Goal: Check status: Check status

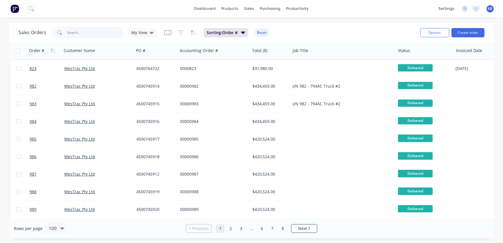
click at [97, 32] on input "text" at bounding box center [95, 33] width 56 height 12
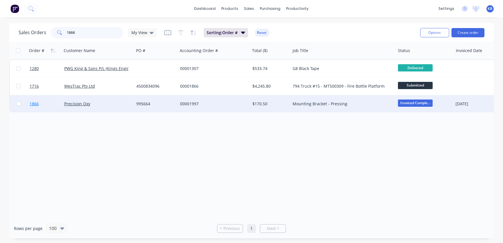
type input "1866"
click at [42, 106] on link "1866" at bounding box center [47, 103] width 35 height 17
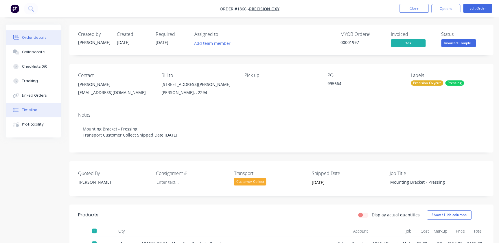
click at [34, 113] on button "Timeline" at bounding box center [33, 110] width 55 height 14
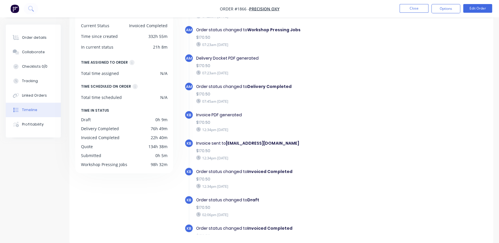
scroll to position [374, 0]
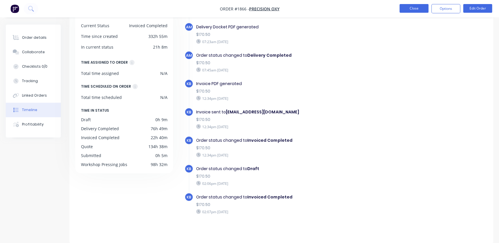
click at [406, 6] on button "Close" at bounding box center [413, 8] width 29 height 9
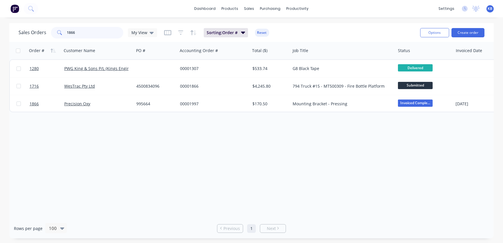
drag, startPoint x: 74, startPoint y: 33, endPoint x: 7, endPoint y: 32, distance: 67.1
click at [7, 33] on div "Sales Orders 1866 My View Sorting: Order # Reset Options Create order Order # C…" at bounding box center [251, 130] width 503 height 215
click at [153, 33] on div "My View" at bounding box center [142, 32] width 29 height 9
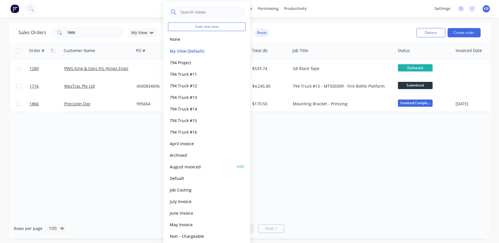
click at [182, 163] on button "August Invoiced" at bounding box center [201, 166] width 66 height 7
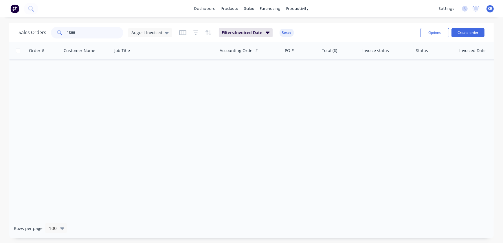
drag, startPoint x: 77, startPoint y: 33, endPoint x: 9, endPoint y: 32, distance: 67.7
click at [21, 33] on div "Sales Orders [DATE] Invoiced" at bounding box center [96, 33] width 154 height 12
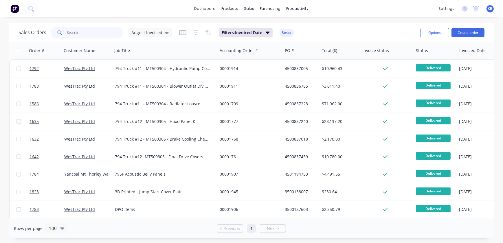
click at [79, 33] on input "text" at bounding box center [95, 33] width 56 height 12
click at [98, 32] on input "text" at bounding box center [95, 33] width 56 height 12
click at [165, 33] on icon at bounding box center [167, 33] width 4 height 6
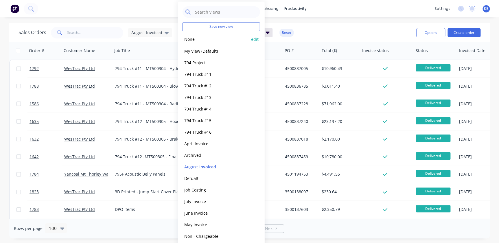
click at [198, 39] on button "None" at bounding box center [216, 39] width 66 height 7
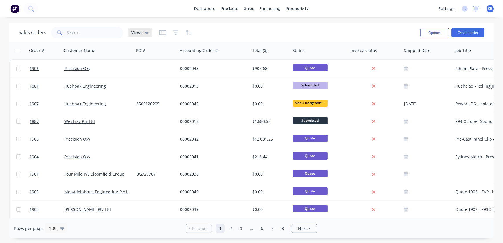
click at [129, 29] on div "Views" at bounding box center [140, 32] width 24 height 9
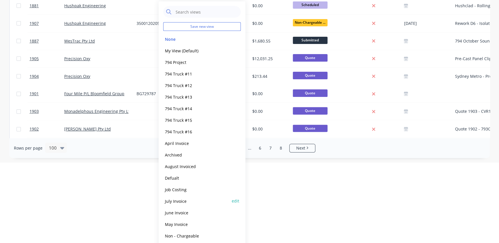
scroll to position [81, 0]
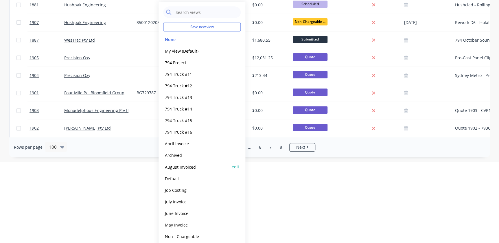
click at [187, 168] on button "August Invoiced" at bounding box center [196, 166] width 66 height 7
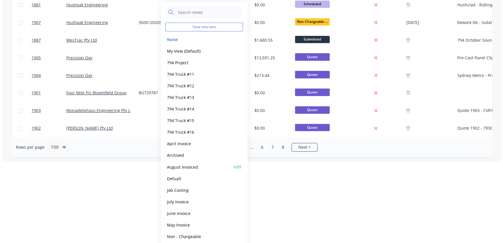
scroll to position [0, 0]
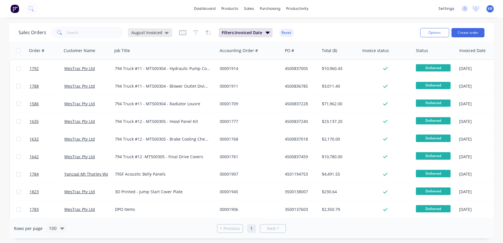
click at [165, 32] on icon at bounding box center [167, 33] width 4 height 2
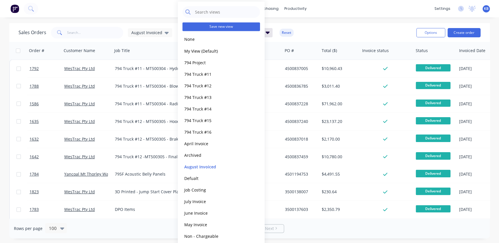
click at [226, 26] on button "Save new view" at bounding box center [222, 26] width 78 height 9
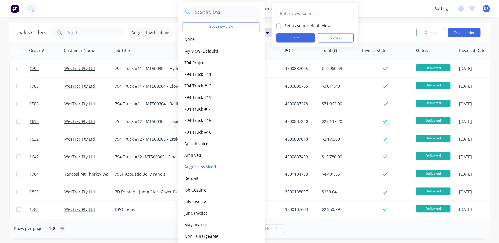
click at [290, 15] on input "text" at bounding box center [314, 13] width 71 height 11
type input "s"
type input "September Invoiced"
click at [284, 27] on label "Set as your default view" at bounding box center [307, 26] width 46 height 6
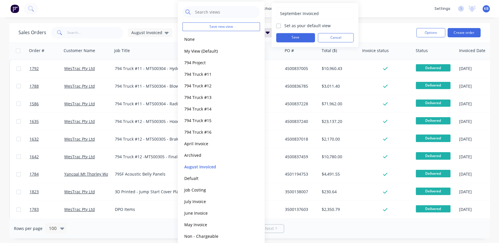
click at [279, 27] on input "Set as your default view" at bounding box center [278, 25] width 5 height 5
checkbox input "true"
drag, startPoint x: 282, startPoint y: 32, endPoint x: 283, endPoint y: 36, distance: 3.9
click at [283, 36] on div "September Invoiced Set as your default view Save Cancel" at bounding box center [315, 25] width 78 height 35
click at [283, 36] on button "Save" at bounding box center [295, 37] width 39 height 9
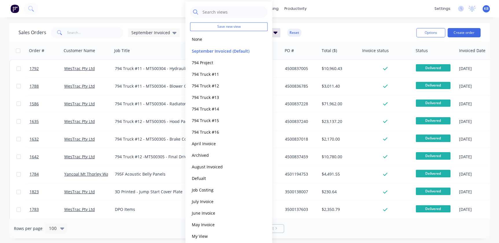
click at [318, 36] on div "Sales Orders September Invoiced Filters: Invoiced Date Reset" at bounding box center [215, 32] width 393 height 14
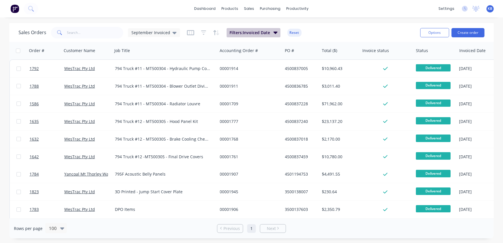
click at [273, 34] on icon "button" at bounding box center [275, 32] width 4 height 6
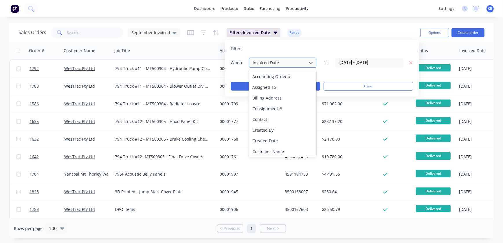
click at [261, 64] on div at bounding box center [278, 62] width 52 height 7
click at [384, 67] on label "[DATE] - [DATE]" at bounding box center [369, 62] width 68 height 9
click at [384, 67] on input "[DATE] - [DATE]" at bounding box center [368, 62] width 67 height 9
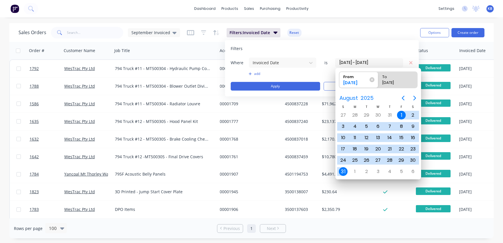
click at [393, 60] on input "[DATE] - [DATE]" at bounding box center [368, 62] width 67 height 9
click at [364, 80] on div "[DATE]" at bounding box center [356, 84] width 30 height 8
click at [339, 80] on input "From [DATE]" at bounding box center [339, 80] width 0 height 16
click at [414, 95] on icon "Next page" at bounding box center [414, 98] width 7 height 7
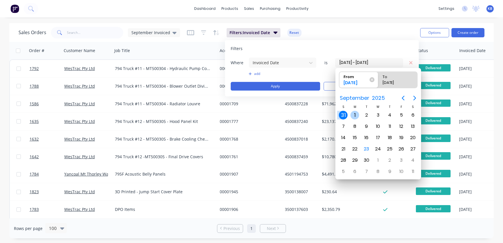
click at [356, 116] on div "1" at bounding box center [354, 115] width 9 height 9
type input "[DATE]"
radio input "false"
radio input "true"
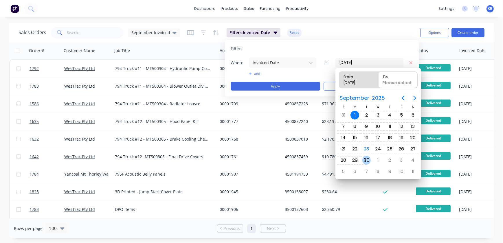
click at [368, 160] on div "30" at bounding box center [366, 160] width 9 height 9
type input "[DATE] - [DATE]"
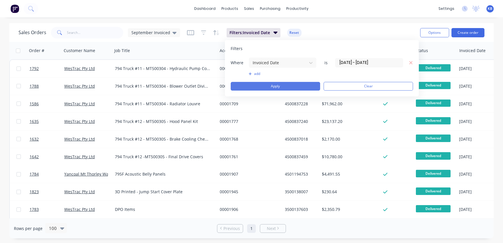
click at [280, 88] on button "Apply" at bounding box center [275, 86] width 89 height 9
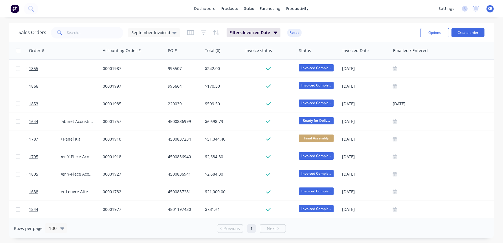
scroll to position [0, 139]
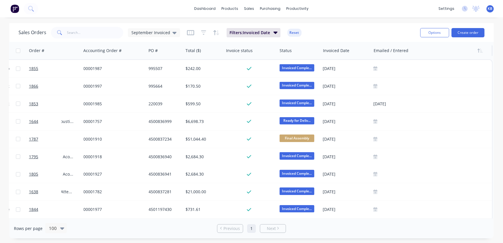
click at [386, 52] on div at bounding box center [428, 51] width 111 height 12
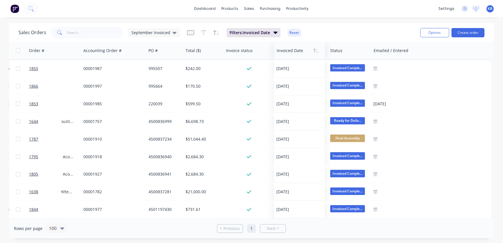
scroll to position [0, 136]
drag, startPoint x: 328, startPoint y: 52, endPoint x: 275, endPoint y: 51, distance: 53.8
click at [275, 51] on div at bounding box center [291, 51] width 44 height 12
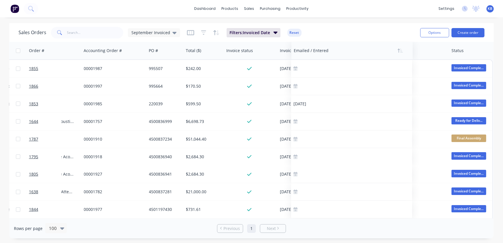
drag, startPoint x: 393, startPoint y: 48, endPoint x: 312, endPoint y: 55, distance: 80.5
click at [312, 55] on div at bounding box center [349, 51] width 111 height 12
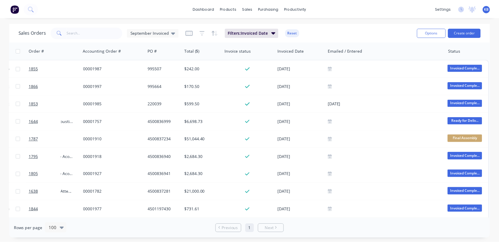
scroll to position [0, 139]
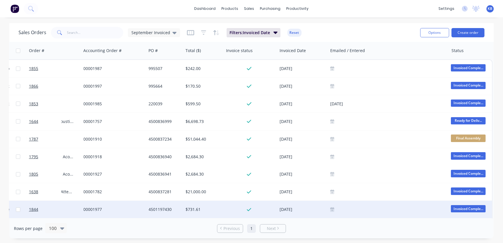
drag, startPoint x: 325, startPoint y: 215, endPoint x: 346, endPoint y: 215, distance: 21.4
click at [346, 215] on div at bounding box center [388, 209] width 121 height 17
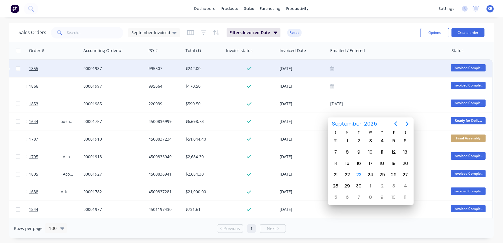
click at [330, 67] on icon at bounding box center [332, 68] width 4 height 4
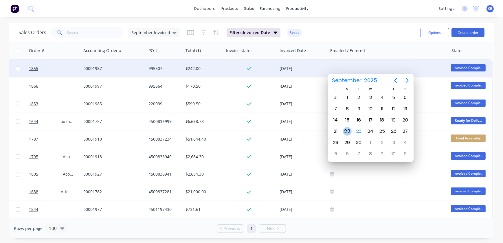
click at [350, 131] on div "22" at bounding box center [347, 131] width 9 height 9
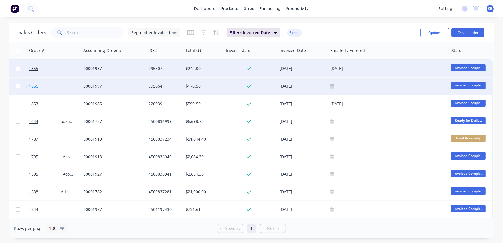
click at [32, 84] on span "1866" at bounding box center [33, 86] width 9 height 6
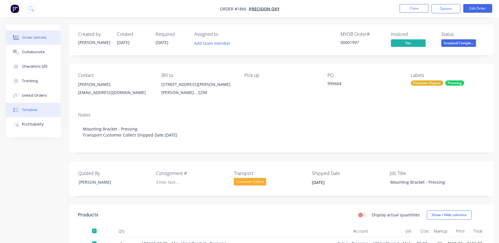
click at [34, 109] on div "Timeline" at bounding box center [29, 109] width 15 height 5
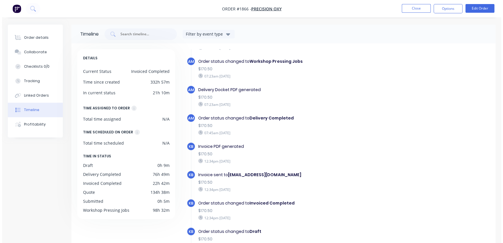
scroll to position [374, 0]
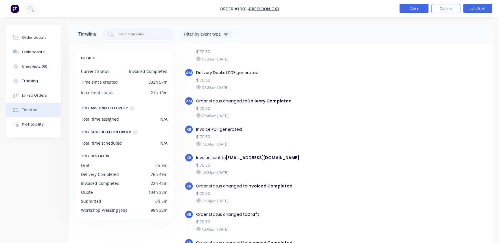
click at [421, 12] on button "Close" at bounding box center [413, 8] width 29 height 9
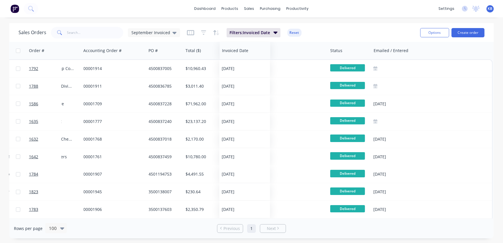
scroll to position [0, 136]
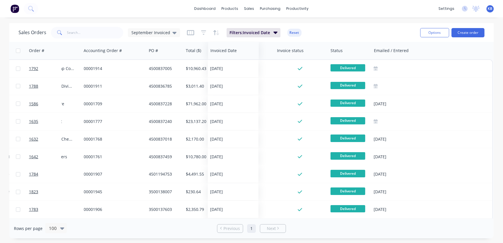
drag, startPoint x: 341, startPoint y: 52, endPoint x: 229, endPoint y: 60, distance: 113.1
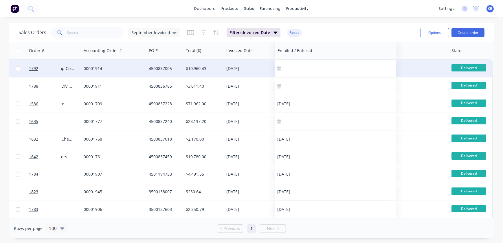
drag, startPoint x: 408, startPoint y: 54, endPoint x: 311, endPoint y: 63, distance: 96.8
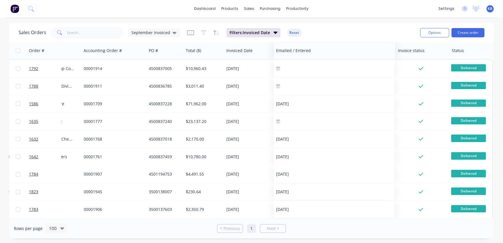
drag, startPoint x: 362, startPoint y: 50, endPoint x: 307, endPoint y: 59, distance: 55.2
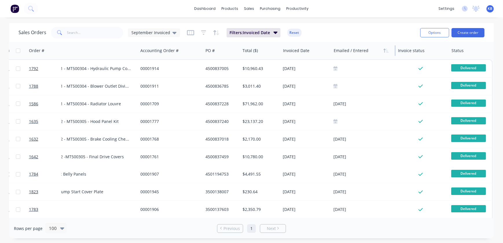
scroll to position [0, 80]
drag, startPoint x: 395, startPoint y: 50, endPoint x: 335, endPoint y: 46, distance: 60.0
click at [335, 46] on div "Emailed / Entered" at bounding box center [364, 50] width 62 height 17
click at [172, 33] on icon at bounding box center [174, 33] width 4 height 6
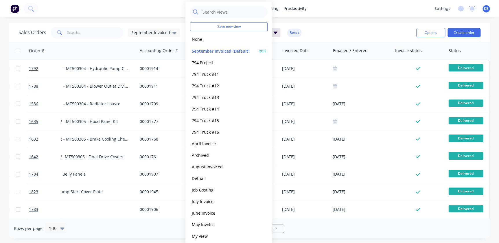
click at [260, 49] on button "edit" at bounding box center [263, 51] width 8 height 6
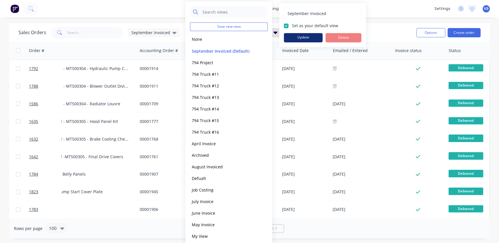
click at [310, 39] on button "Update" at bounding box center [303, 37] width 39 height 9
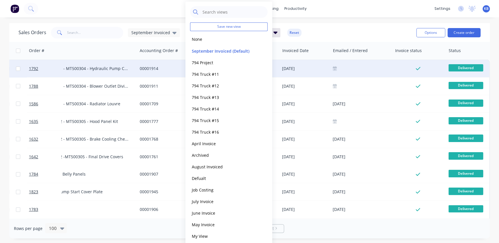
click at [348, 69] on div at bounding box center [362, 68] width 58 height 5
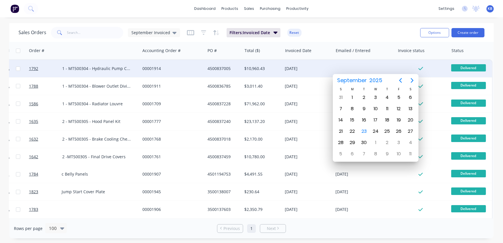
click at [74, 36] on input "text" at bounding box center [95, 33] width 56 height 12
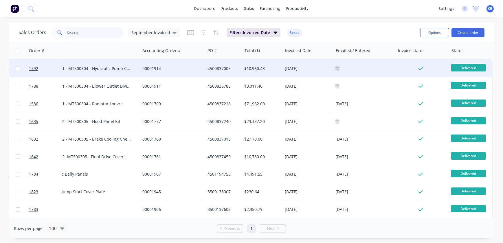
click at [76, 30] on input "text" at bounding box center [95, 33] width 56 height 12
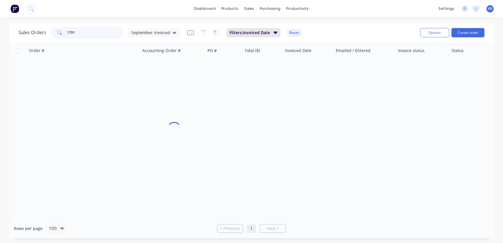
scroll to position [0, 77]
click at [96, 34] on input "1791" at bounding box center [95, 33] width 56 height 12
type input "1"
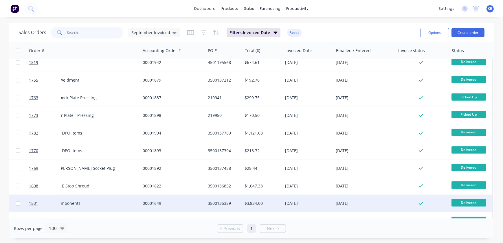
scroll to position [657, 77]
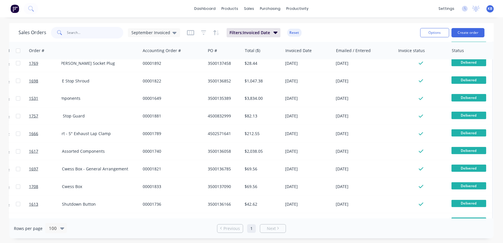
click at [78, 37] on input "text" at bounding box center [95, 33] width 56 height 12
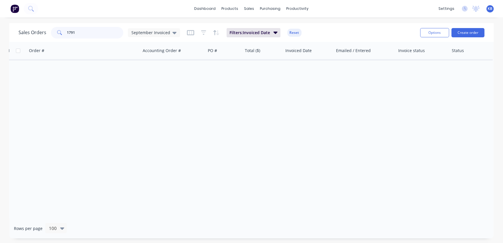
scroll to position [0, 77]
click at [87, 32] on input "1791" at bounding box center [95, 33] width 56 height 12
type input "1"
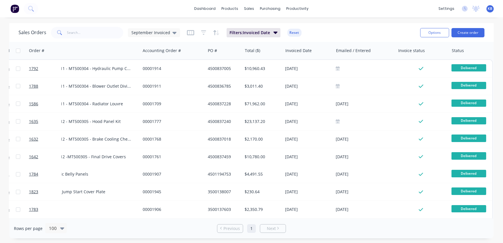
click at [285, 219] on div "Rows per page 100 Previous 1 Next" at bounding box center [251, 228] width 484 height 20
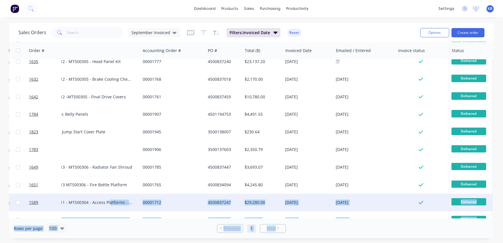
drag, startPoint x: 286, startPoint y: 218, endPoint x: 108, endPoint y: 211, distance: 177.5
click at [108, 211] on div "Sales Orders September Invoiced Filters: Invoiced Date Reset Options Create ord…" at bounding box center [251, 130] width 484 height 215
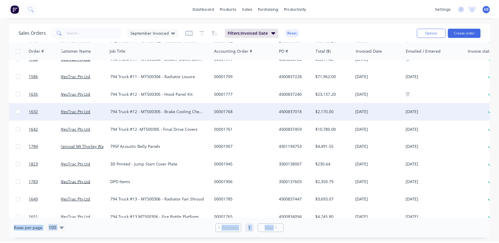
scroll to position [0, 4]
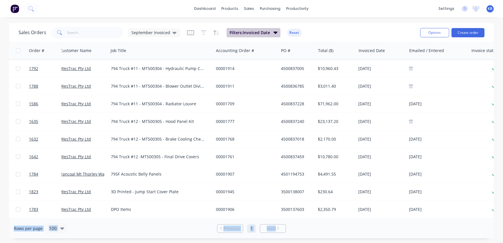
click at [261, 34] on span "Filters: Invoiced Date" at bounding box center [249, 33] width 40 height 6
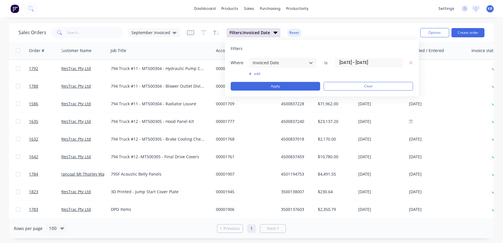
click at [370, 62] on input "[DATE] - [DATE]" at bounding box center [368, 62] width 67 height 9
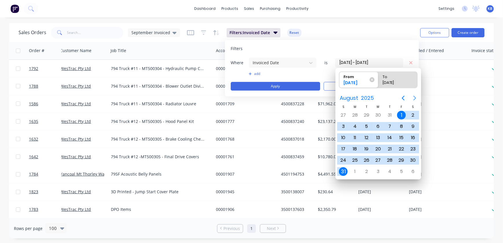
click at [414, 96] on icon "Next page" at bounding box center [414, 98] width 7 height 7
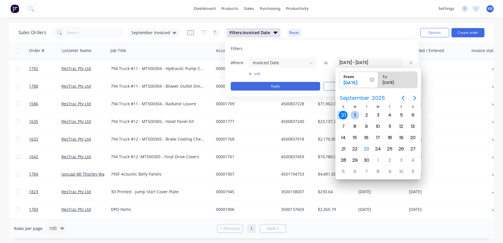
click at [351, 114] on div "1" at bounding box center [354, 115] width 9 height 9
type input "[DATE]"
radio input "false"
radio input "true"
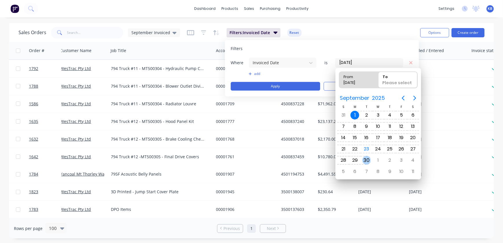
click at [364, 159] on div "30" at bounding box center [366, 160] width 9 height 9
type input "[DATE] - [DATE]"
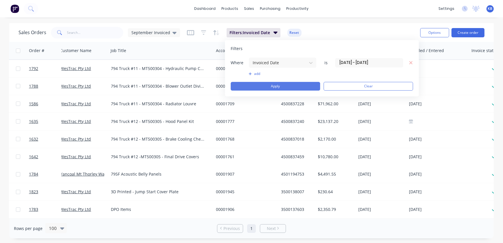
click at [273, 86] on button "Apply" at bounding box center [275, 86] width 89 height 9
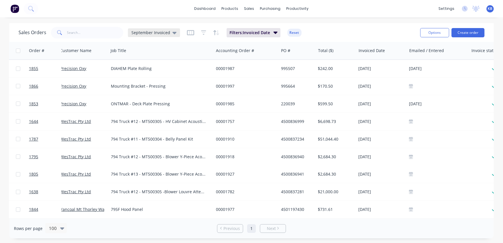
click at [174, 34] on icon at bounding box center [174, 33] width 4 height 6
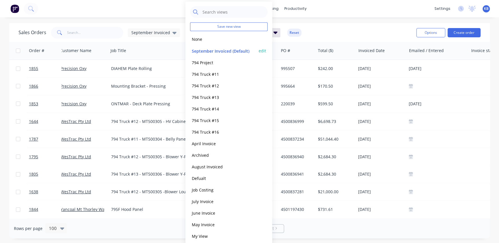
click at [259, 50] on button "edit" at bounding box center [263, 51] width 8 height 6
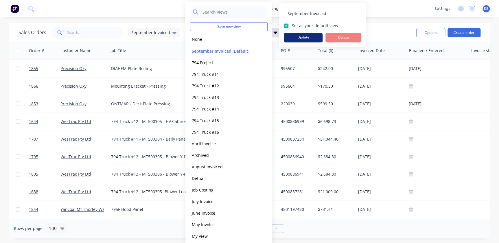
click at [299, 38] on button "Update" at bounding box center [303, 37] width 39 height 9
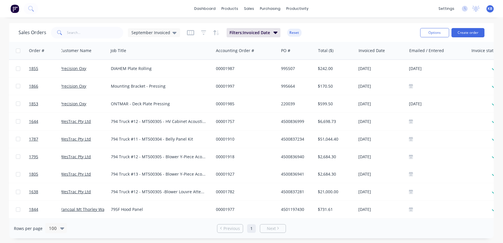
click at [102, 24] on div "Sales Orders September Invoiced Filters: Invoiced Date Reset Options Create ord…" at bounding box center [251, 32] width 484 height 19
click at [103, 29] on input "text" at bounding box center [95, 33] width 56 height 12
type input "1791"
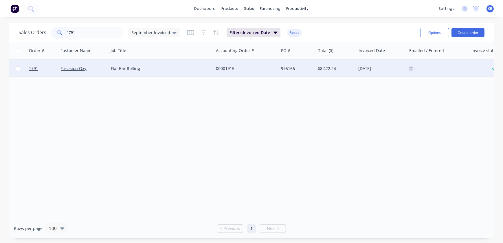
click at [410, 68] on icon at bounding box center [411, 69] width 4 height 3
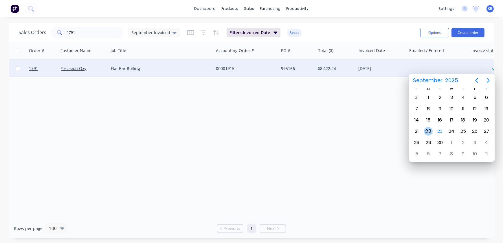
click at [431, 130] on div "22" at bounding box center [428, 131] width 9 height 9
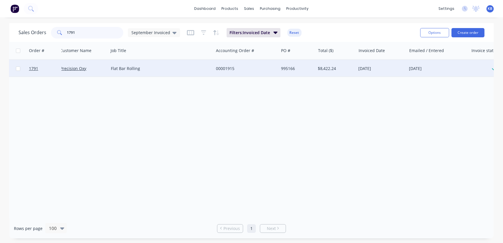
drag, startPoint x: 81, startPoint y: 34, endPoint x: 20, endPoint y: 34, distance: 60.7
click at [42, 34] on div "Sales Orders [DATE] Invoiced" at bounding box center [99, 33] width 161 height 12
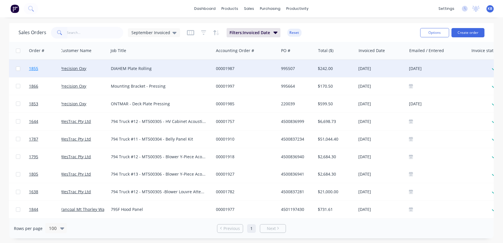
click at [36, 68] on span "1855" at bounding box center [33, 69] width 9 height 6
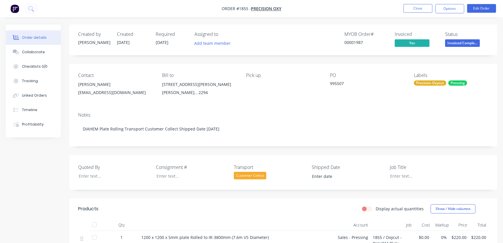
type input "[DATE]"
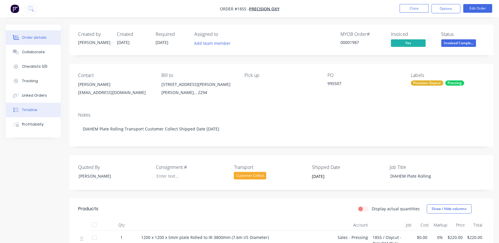
click at [40, 115] on button "Timeline" at bounding box center [33, 110] width 55 height 14
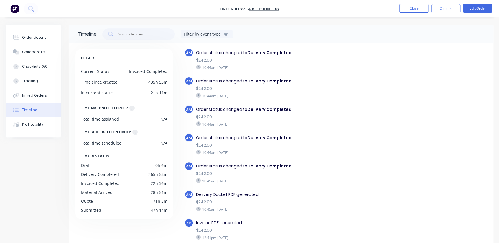
scroll to position [487, 0]
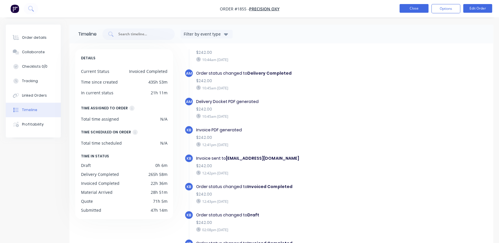
click at [424, 8] on button "Close" at bounding box center [413, 8] width 29 height 9
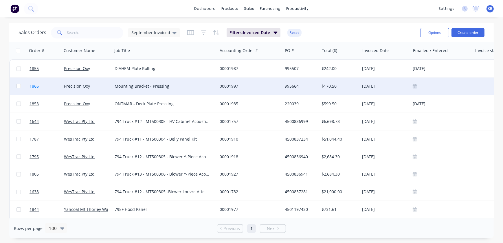
click at [45, 91] on link "1866" at bounding box center [47, 86] width 35 height 17
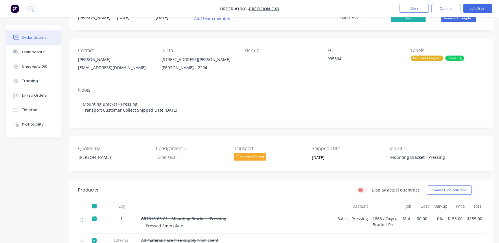
scroll to position [134, 0]
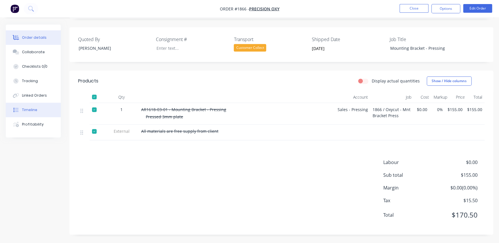
click at [25, 115] on button "Timeline" at bounding box center [33, 110] width 55 height 14
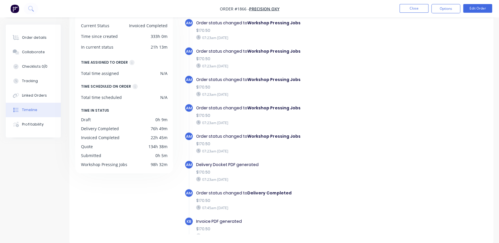
scroll to position [374, 0]
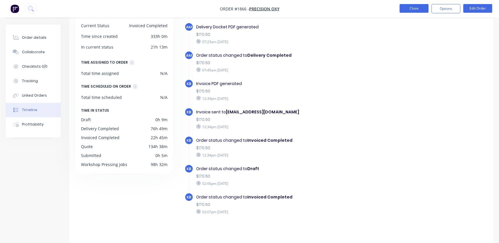
click at [414, 8] on button "Close" at bounding box center [413, 8] width 29 height 9
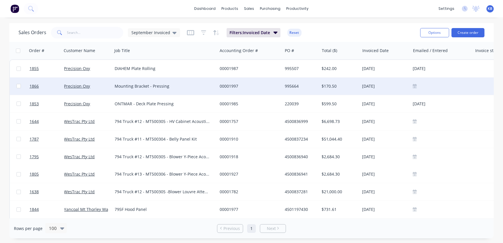
click at [414, 84] on div at bounding box center [441, 86] width 62 height 17
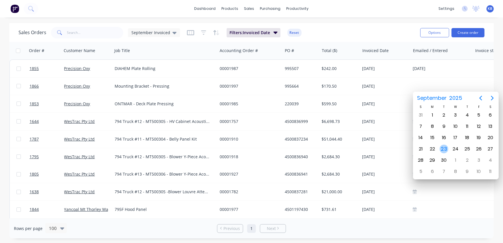
click at [438, 150] on div "23" at bounding box center [444, 148] width 12 height 11
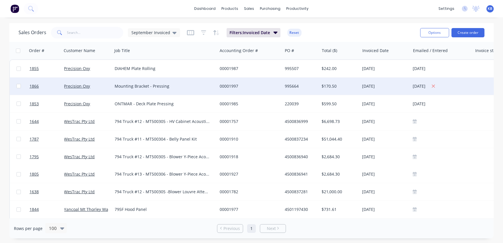
click at [427, 86] on div "[DATE]" at bounding box center [441, 85] width 58 height 7
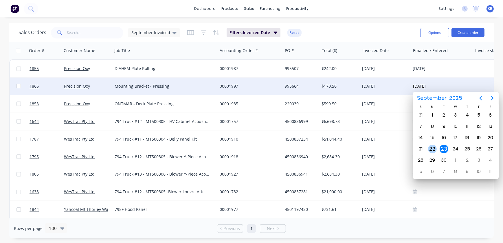
click at [436, 147] on div "22" at bounding box center [432, 148] width 12 height 11
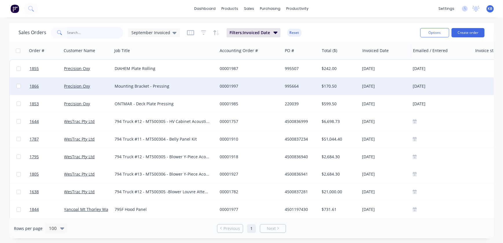
click at [93, 30] on input "text" at bounding box center [95, 33] width 56 height 12
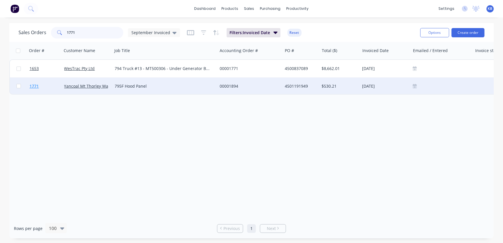
type input "1771"
click at [40, 86] on link "1771" at bounding box center [47, 86] width 35 height 17
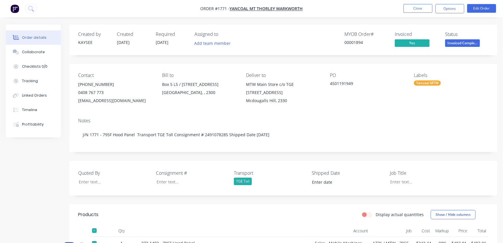
type input "[DATE]"
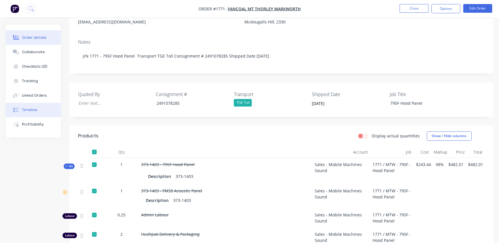
click at [34, 112] on div "Timeline" at bounding box center [29, 109] width 15 height 5
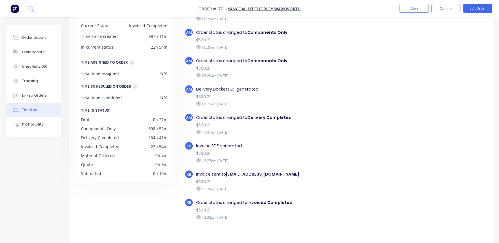
scroll to position [995, 0]
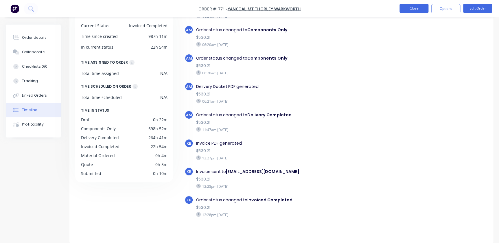
click at [411, 11] on button "Close" at bounding box center [413, 8] width 29 height 9
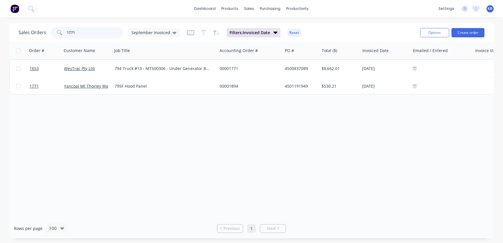
click at [81, 31] on input "1771" at bounding box center [95, 33] width 56 height 12
type input "1"
type input "1667"
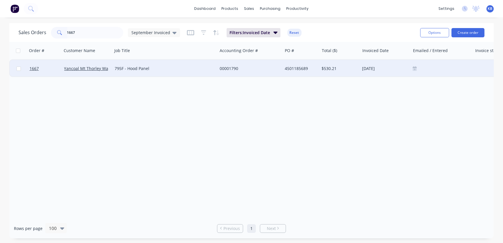
click at [97, 73] on div "Yancoal Mt Thorley Warkworth" at bounding box center [87, 68] width 51 height 17
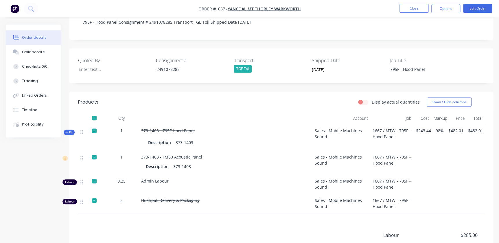
scroll to position [26, 0]
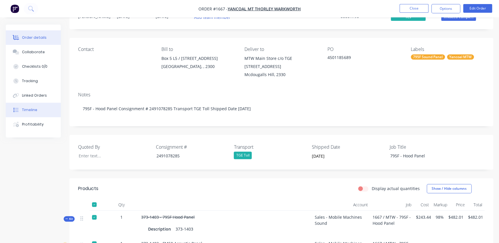
click at [30, 112] on div "Timeline" at bounding box center [29, 109] width 15 height 5
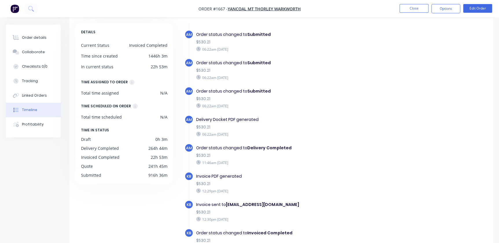
scroll to position [713, 0]
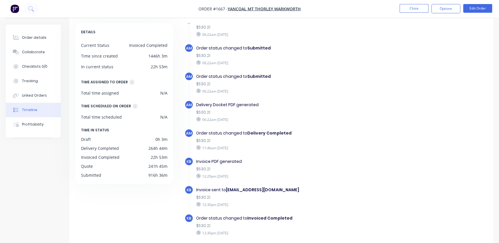
click at [419, 13] on nav "Order #1667 - Yancoal Mt [PERSON_NAME] Close Options Edit Order" at bounding box center [249, 8] width 499 height 17
click at [418, 11] on button "Close" at bounding box center [413, 8] width 29 height 9
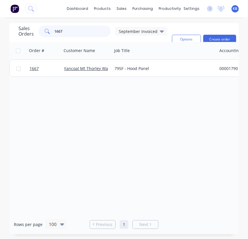
click at [66, 34] on input "1667" at bounding box center [83, 31] width 56 height 12
drag, startPoint x: 66, startPoint y: 34, endPoint x: 25, endPoint y: 34, distance: 41.4
click at [24, 34] on div "Sales Orders [DATE] Invoiced" at bounding box center [93, 31] width 149 height 12
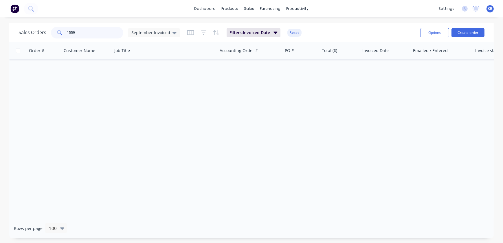
drag, startPoint x: 90, startPoint y: 28, endPoint x: 58, endPoint y: 32, distance: 32.6
click at [58, 32] on div "1559" at bounding box center [87, 33] width 72 height 12
click at [168, 36] on div "September Invoiced" at bounding box center [154, 32] width 52 height 9
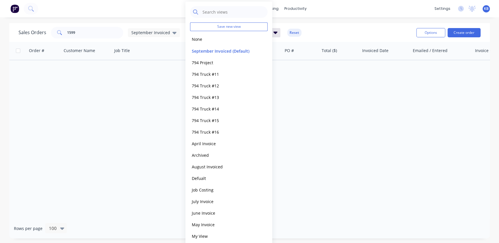
click at [200, 41] on button "None" at bounding box center [223, 39] width 66 height 7
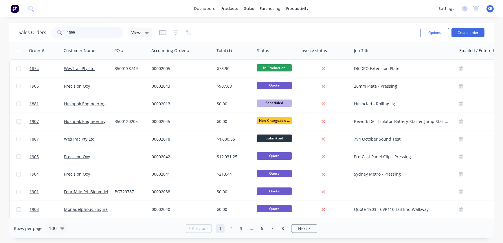
click at [84, 32] on input "1599" at bounding box center [95, 33] width 56 height 12
type input "1599"
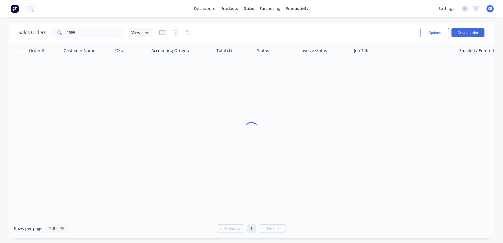
click at [56, 69] on div at bounding box center [251, 130] width 484 height 176
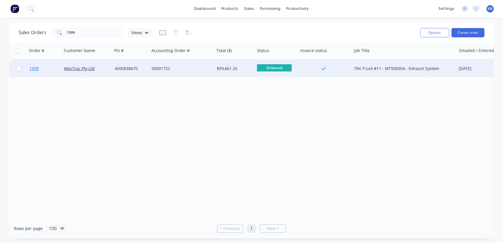
click at [43, 68] on link "1599" at bounding box center [47, 68] width 35 height 17
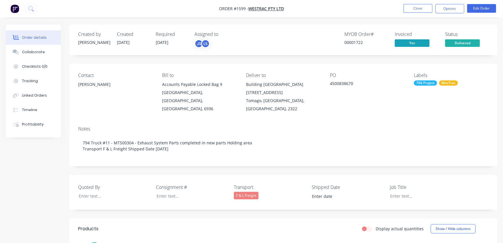
type input "[DATE]"
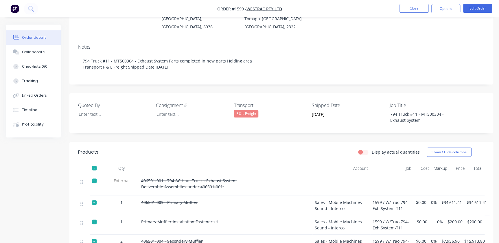
scroll to position [158, 0]
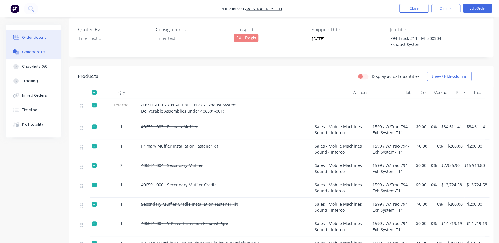
click at [38, 54] on div "Collaborate" at bounding box center [33, 51] width 23 height 5
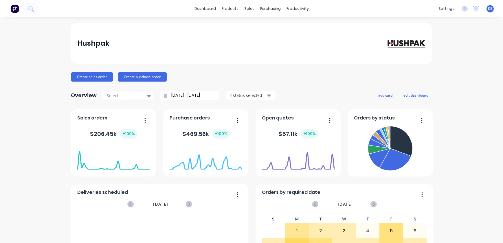
click at [244, 11] on div "sales" at bounding box center [249, 8] width 16 height 9
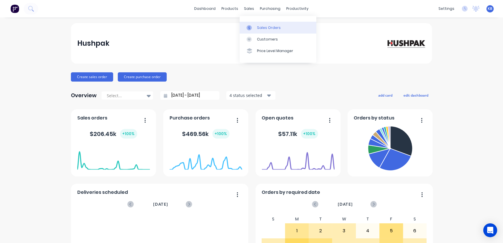
click at [268, 28] on div "Sales Orders" at bounding box center [269, 27] width 24 height 5
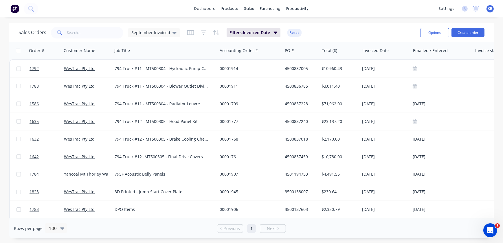
click at [179, 35] on div "Sales Orders September Invoiced Filters: Invoiced Date Reset" at bounding box center [217, 32] width 397 height 14
click at [174, 34] on div "September Invoiced" at bounding box center [154, 32] width 52 height 9
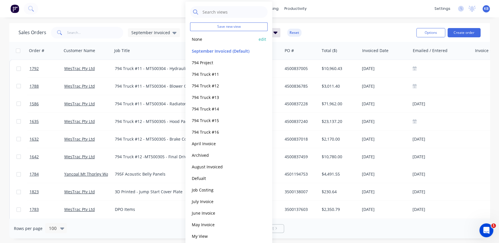
click at [210, 38] on button "None" at bounding box center [223, 39] width 66 height 7
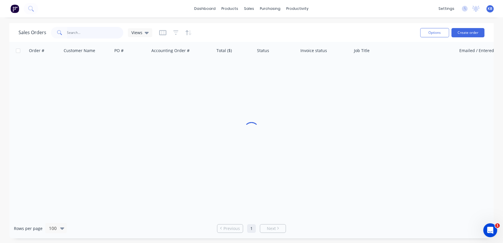
click at [100, 34] on input "text" at bounding box center [95, 33] width 56 height 12
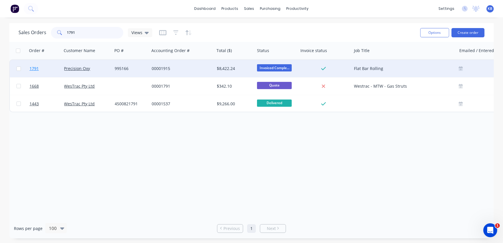
type input "1791"
click at [38, 71] on span "1791" at bounding box center [34, 69] width 9 height 6
